Goal: Check status: Check status

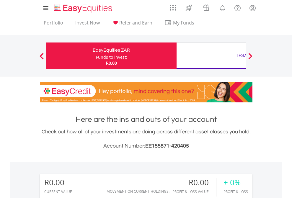
scroll to position [57, 93]
click at [96, 56] on div "Funds to invest:" at bounding box center [111, 57] width 31 height 6
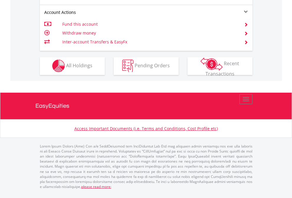
scroll to position [552, 0]
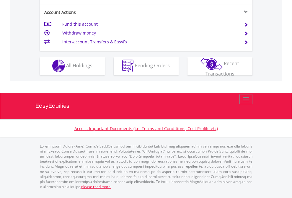
scroll to position [552, 0]
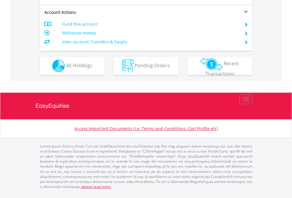
scroll to position [552, 0]
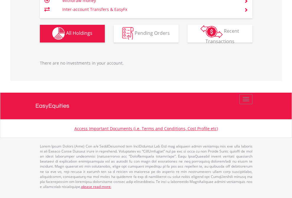
scroll to position [57, 93]
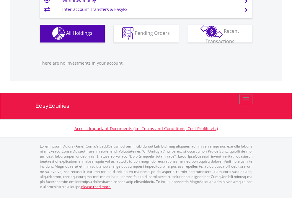
scroll to position [584, 0]
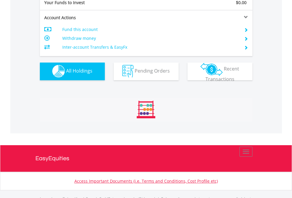
scroll to position [584, 0]
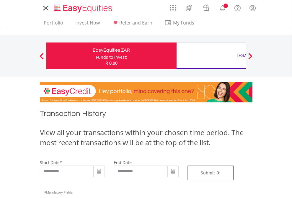
type input "**********"
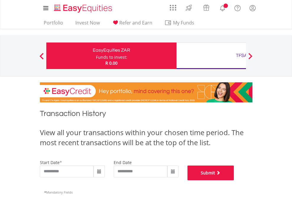
click at [234, 180] on button "Submit" at bounding box center [210, 173] width 47 height 15
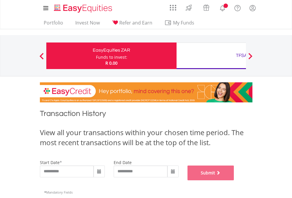
scroll to position [239, 0]
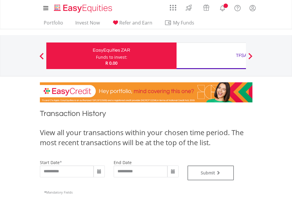
click at [211, 56] on div "TFSA" at bounding box center [241, 55] width 123 height 8
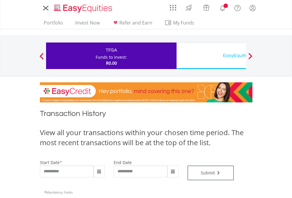
type input "**********"
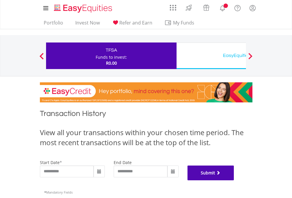
click at [234, 180] on button "Submit" at bounding box center [210, 173] width 47 height 15
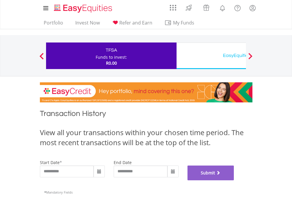
scroll to position [239, 0]
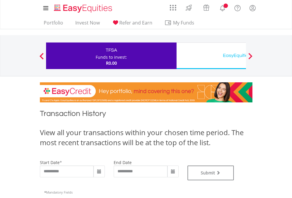
click at [211, 56] on div "EasyEquities USD" at bounding box center [241, 55] width 123 height 8
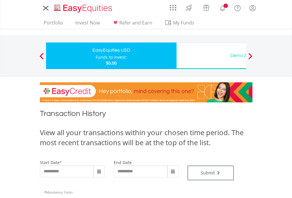
type input "**********"
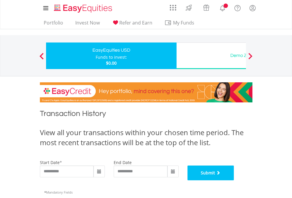
click at [234, 180] on button "Submit" at bounding box center [210, 173] width 47 height 15
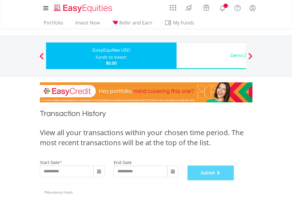
scroll to position [239, 0]
